Goal: Navigation & Orientation: Go to known website

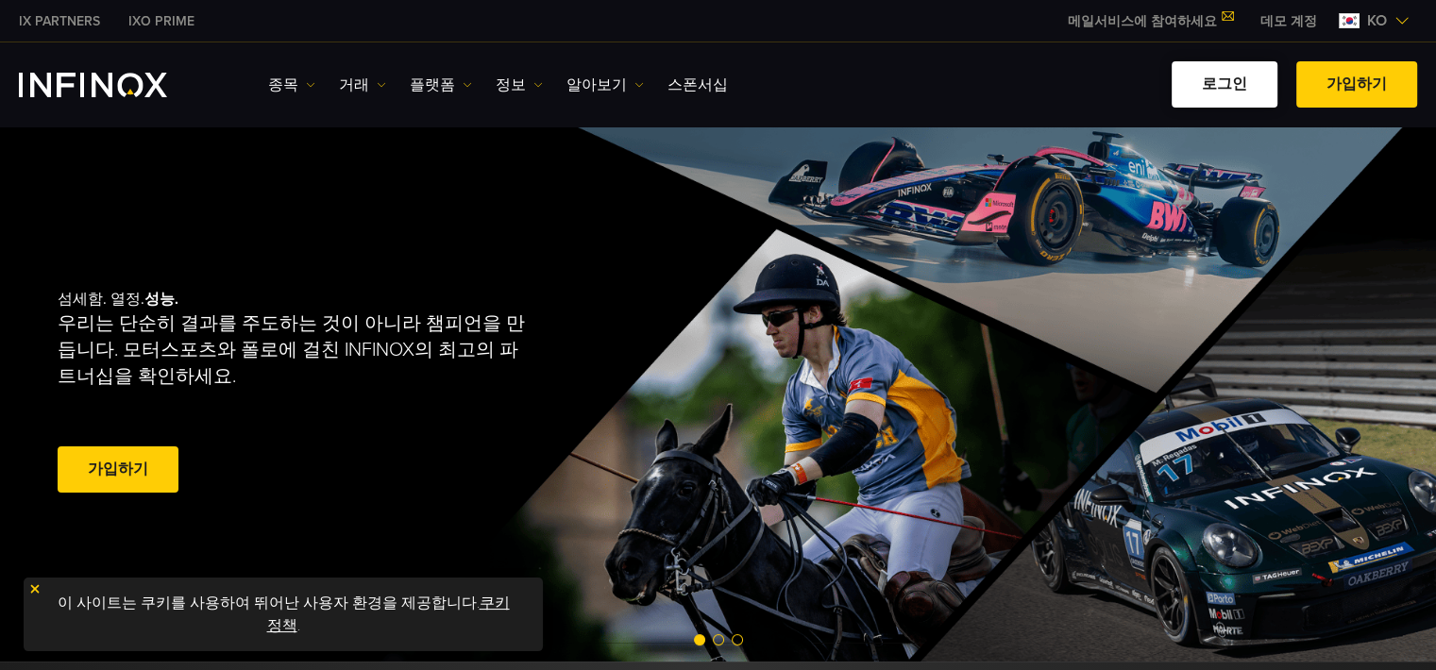
drag, startPoint x: 0, startPoint y: 0, endPoint x: 1205, endPoint y: 92, distance: 1208.2
click at [1205, 92] on link "로그인" at bounding box center [1225, 84] width 106 height 46
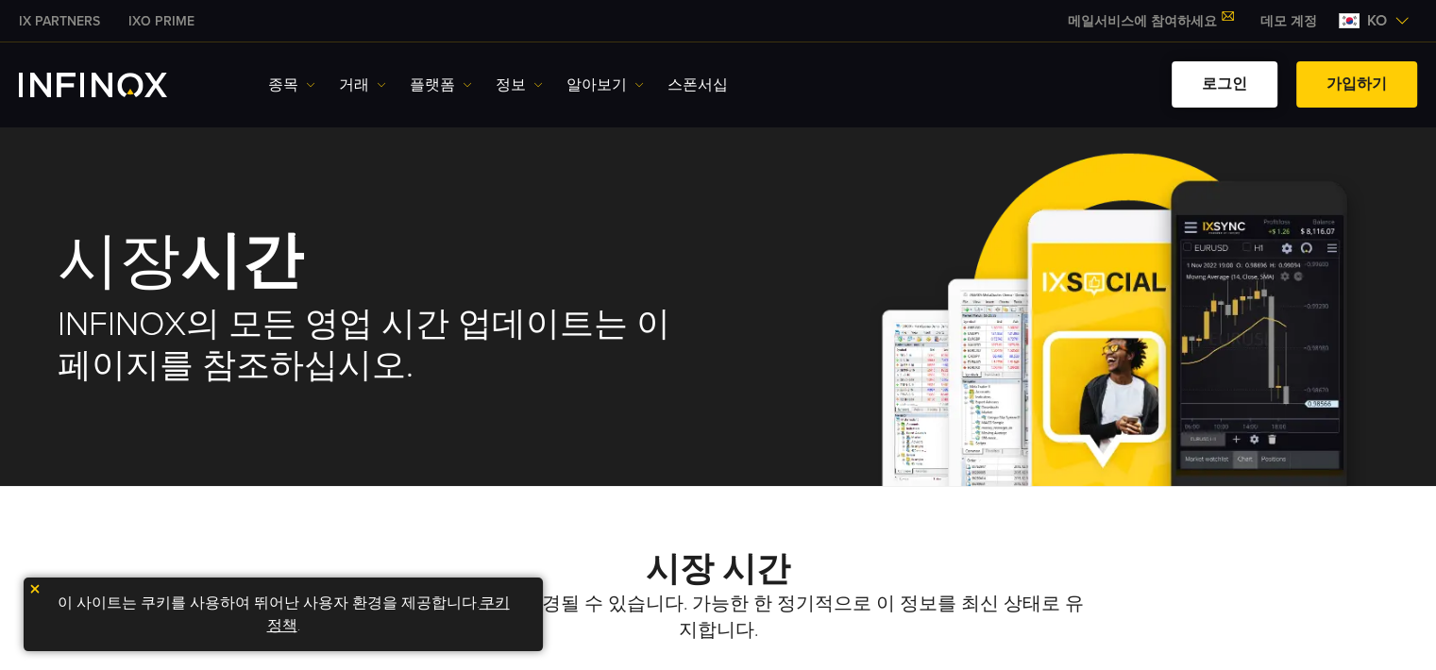
click at [1195, 88] on link "로그인" at bounding box center [1225, 84] width 106 height 46
